Goal: Use online tool/utility: Use online tool/utility

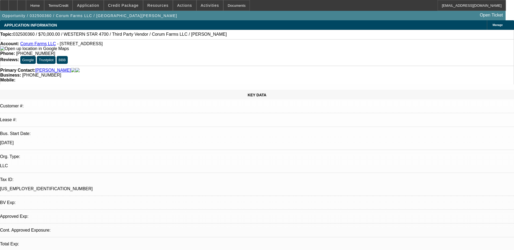
select select "0"
select select "0.1"
select select "4"
select select "0"
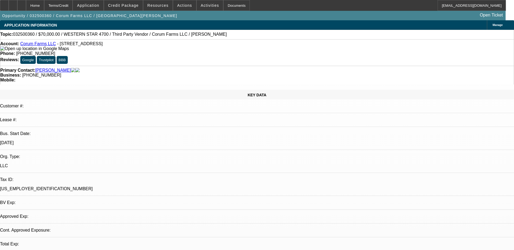
select select "0"
select select "0.1"
select select "4"
select select "0"
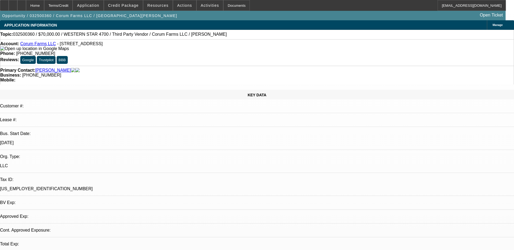
select select "0.1"
select select "4"
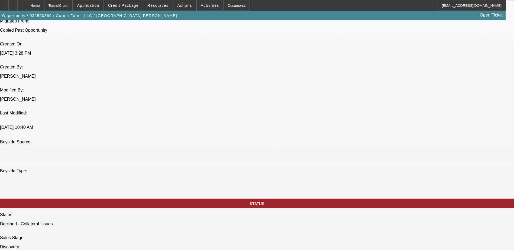
scroll to position [515, 0]
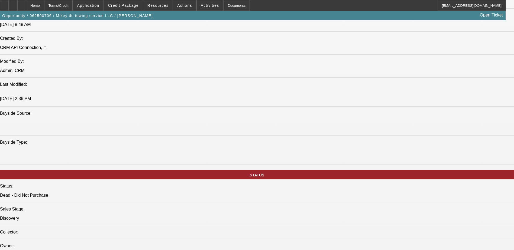
select select "0"
select select "2"
select select "0.1"
select select "4"
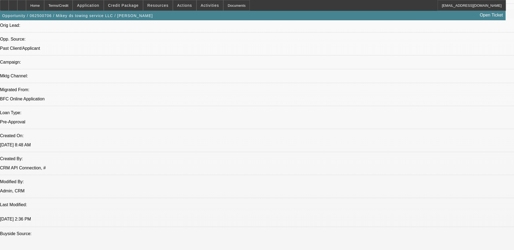
scroll to position [337, 0]
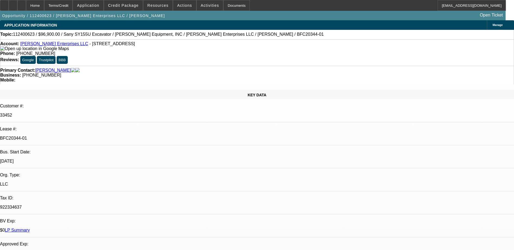
select select "0"
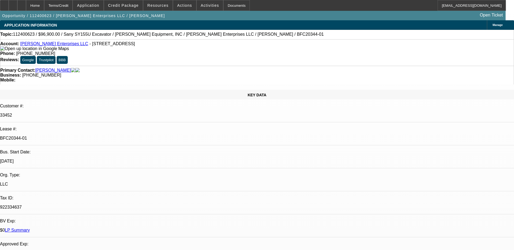
select select "0.1"
select select "0"
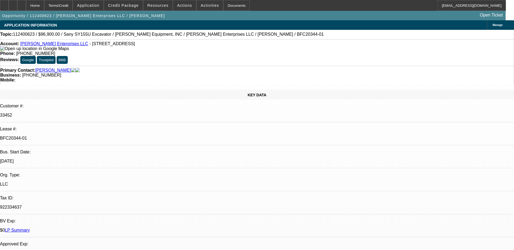
select select "0"
select select "1"
select select "3"
select select "6"
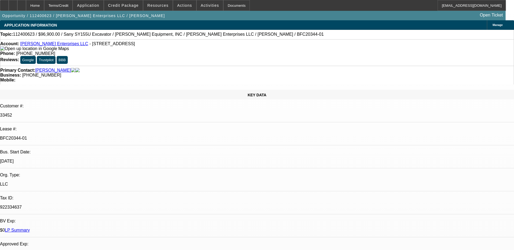
select select "1"
select select "3"
select select "4"
select select "1"
select select "3"
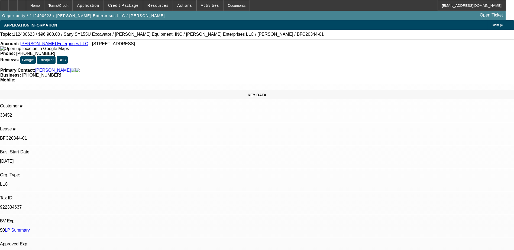
select select "6"
select select "1"
select select "3"
select select "6"
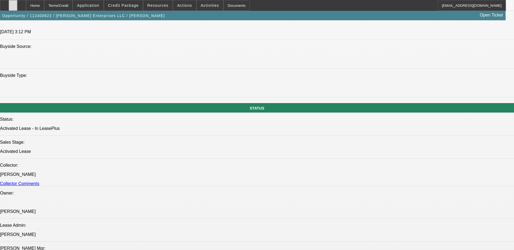
scroll to position [488, 0]
